Goal: Task Accomplishment & Management: Use online tool/utility

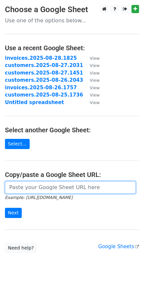
click at [18, 188] on input "url" at bounding box center [70, 187] width 130 height 12
paste input "https://docs.google.com/spreadsheets/d/1-9cJVbpgYyHHWA5gdLtoQ_R9kQfLUMMxjSqSznL…"
type input "https://docs.google.com/spreadsheets/d/1-9cJVbpgYyHHWA5gdLtoQ_R9kQfLUMMxjSqSznL…"
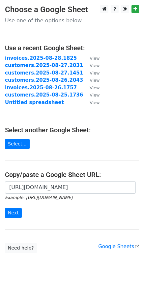
scroll to position [0, 0]
click at [15, 213] on input "Next" at bounding box center [13, 213] width 17 height 10
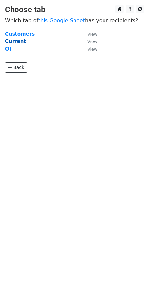
click at [16, 41] on strong "Current" at bounding box center [15, 41] width 21 height 6
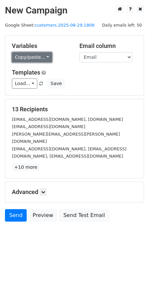
click at [41, 57] on link "Copy/paste..." at bounding box center [32, 57] width 40 height 10
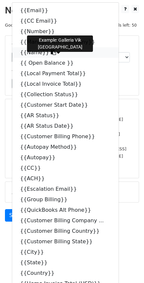
click at [49, 55] on span at bounding box center [52, 52] width 7 height 6
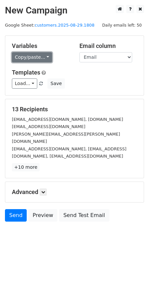
click at [45, 59] on link "Copy/paste..." at bounding box center [32, 57] width 40 height 10
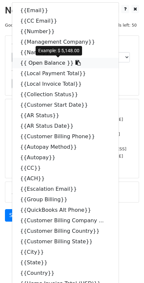
click at [75, 62] on icon at bounding box center [77, 62] width 5 height 5
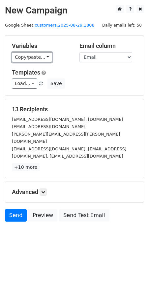
drag, startPoint x: 45, startPoint y: 56, endPoint x: 49, endPoint y: 61, distance: 7.5
click at [45, 56] on link "Copy/paste..." at bounding box center [32, 57] width 40 height 10
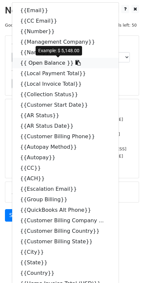
click at [75, 63] on icon at bounding box center [77, 62] width 5 height 5
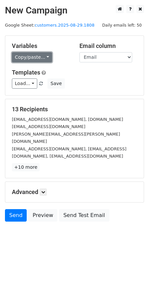
click at [42, 58] on link "Copy/paste..." at bounding box center [32, 57] width 40 height 10
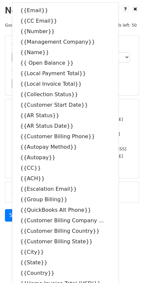
click at [126, 84] on div "Load... NC email Save" at bounding box center [72, 84] width 130 height 10
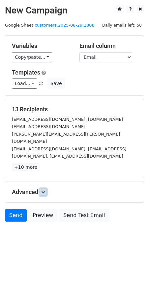
click at [43, 190] on icon at bounding box center [43, 192] width 4 height 4
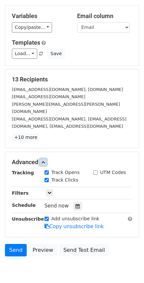
scroll to position [42, 0]
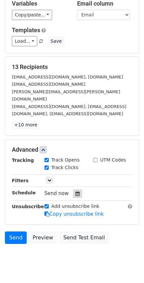
click at [75, 192] on icon at bounding box center [77, 194] width 4 height 5
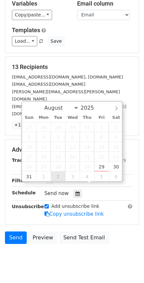
type input "2025-09-02 12:00"
select select "8"
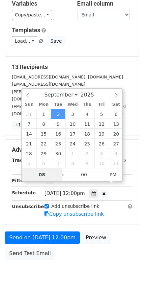
type input "08"
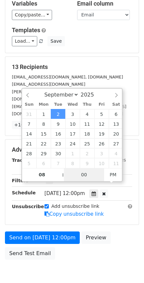
type input "2025-09-02 20:00"
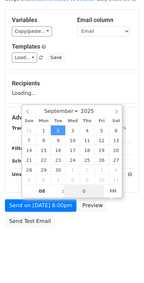
type input "00"
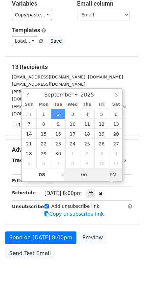
type input "2025-09-02 08:00"
click at [112, 176] on span "PM" at bounding box center [113, 174] width 18 height 13
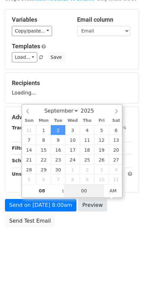
scroll to position [26, 0]
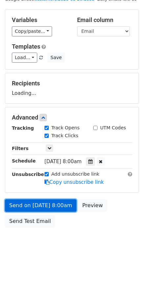
click at [52, 207] on link "Send on Sep 2 at 8:00am" at bounding box center [40, 205] width 71 height 12
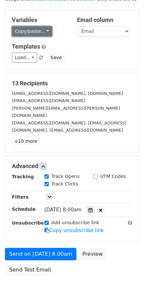
click at [42, 33] on link "Copy/paste..." at bounding box center [32, 31] width 40 height 10
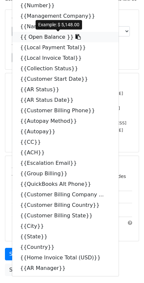
click at [75, 36] on icon at bounding box center [77, 36] width 5 height 5
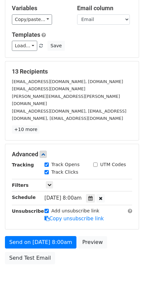
scroll to position [41, 0]
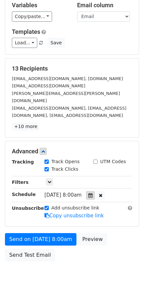
click at [92, 193] on icon at bounding box center [90, 195] width 4 height 5
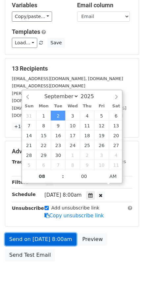
click at [44, 233] on link "Send on Sep 2 at 8:00am" at bounding box center [40, 239] width 71 height 12
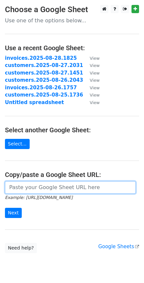
click at [52, 189] on input "url" at bounding box center [70, 187] width 130 height 12
paste input "https://docs.google.com/spreadsheets/d/1-9cJVbpgYyHHWA5gdLtoQ_R9kQfLUMMxjSqSznL…"
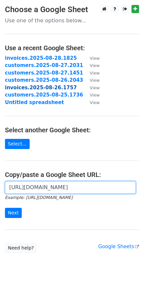
scroll to position [0, 200]
type input "https://docs.google.com/spreadsheets/d/1-9cJVbpgYyHHWA5gdLtoQ_R9kQfLUMMxjSqSznL…"
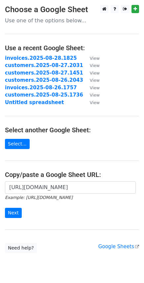
scroll to position [0, 0]
click at [13, 213] on input "Next" at bounding box center [13, 213] width 17 height 10
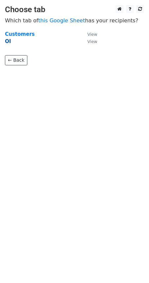
click at [8, 41] on strong "OI" at bounding box center [8, 41] width 6 height 6
click at [8, 42] on strong "OI" at bounding box center [8, 41] width 6 height 6
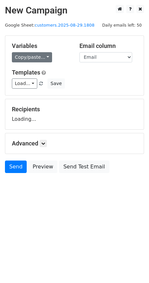
click at [43, 57] on link "Copy/paste..." at bounding box center [32, 57] width 40 height 10
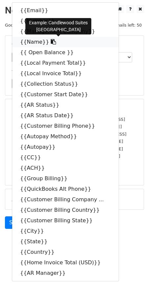
click at [51, 42] on icon at bounding box center [53, 41] width 5 height 5
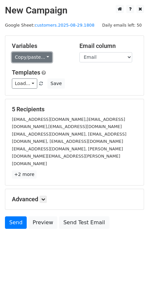
click at [43, 60] on link "Copy/paste..." at bounding box center [32, 57] width 40 height 10
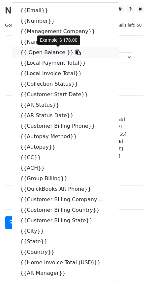
click at [75, 52] on icon at bounding box center [77, 52] width 5 height 5
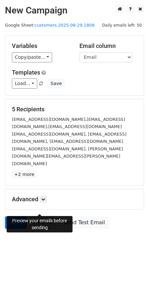
click at [40, 217] on link "Preview" at bounding box center [42, 223] width 29 height 12
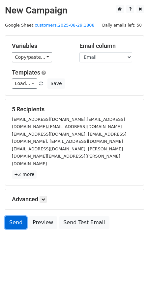
click at [19, 217] on link "Send" at bounding box center [16, 223] width 22 height 12
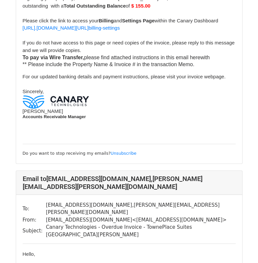
scroll to position [389, 0]
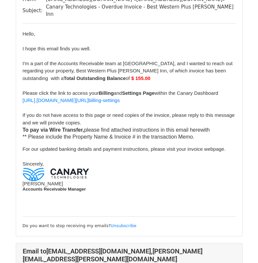
drag, startPoint x: 260, startPoint y: 20, endPoint x: 251, endPoint y: 81, distance: 61.5
